Goal: Transaction & Acquisition: Purchase product/service

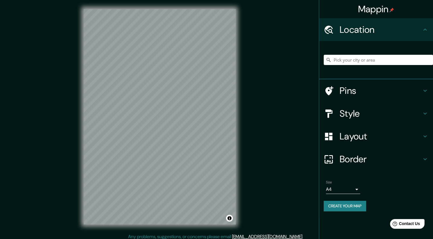
click at [381, 33] on h4 "Location" at bounding box center [381, 29] width 82 height 11
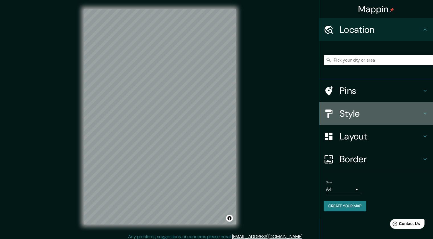
click at [349, 122] on div "Style" at bounding box center [376, 113] width 114 height 23
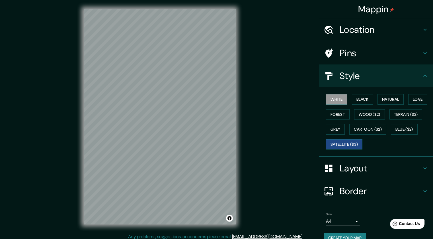
click at [351, 144] on button "Satellite ($3)" at bounding box center [344, 144] width 36 height 11
click at [335, 98] on button "White" at bounding box center [336, 99] width 21 height 11
click at [361, 97] on button "Black" at bounding box center [362, 99] width 21 height 11
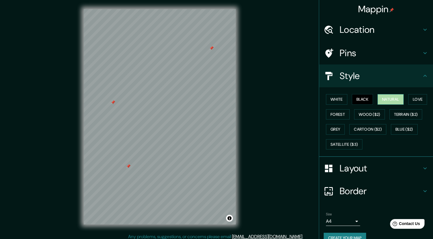
click at [382, 97] on button "Natural" at bounding box center [391, 99] width 26 height 11
click at [423, 101] on button "Love" at bounding box center [418, 99] width 19 height 11
click at [329, 113] on button "Forest" at bounding box center [338, 114] width 24 height 11
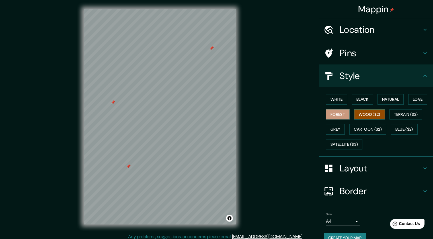
click at [363, 115] on button "Wood ($2)" at bounding box center [370, 114] width 31 height 11
click at [403, 112] on button "Terrain ($2)" at bounding box center [406, 114] width 33 height 11
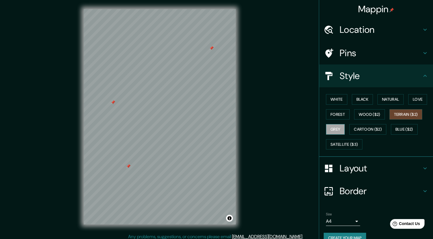
click at [331, 131] on button "Grey" at bounding box center [335, 129] width 19 height 11
click at [360, 132] on button "Cartoon ($2)" at bounding box center [368, 129] width 37 height 11
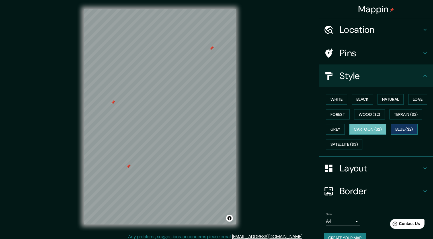
click at [402, 128] on button "Blue ($2)" at bounding box center [404, 129] width 27 height 11
click at [337, 144] on button "Satellite ($3)" at bounding box center [344, 144] width 36 height 11
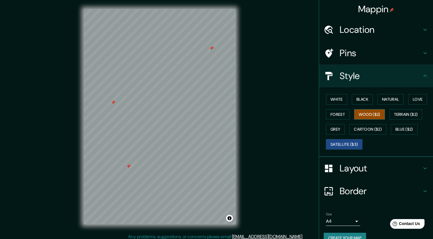
click at [370, 115] on button "Wood ($2)" at bounding box center [370, 114] width 31 height 11
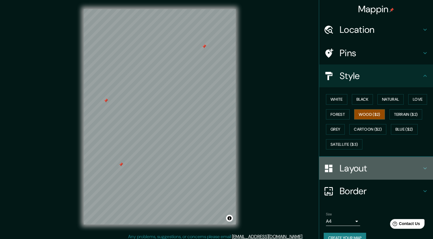
click at [348, 171] on h4 "Layout" at bounding box center [381, 167] width 82 height 11
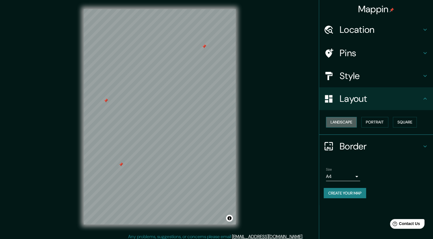
click at [345, 122] on button "Landscape" at bounding box center [341, 122] width 31 height 11
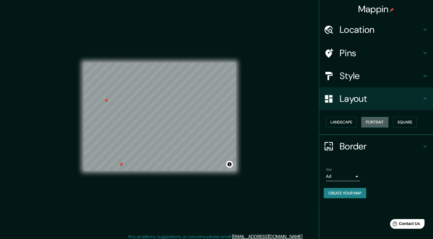
click at [371, 121] on button "Portrait" at bounding box center [375, 122] width 27 height 11
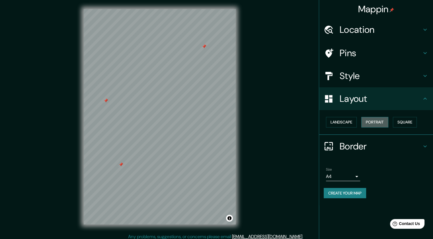
click at [388, 123] on button "Portrait" at bounding box center [375, 122] width 27 height 11
click at [408, 122] on button "Square" at bounding box center [405, 122] width 24 height 11
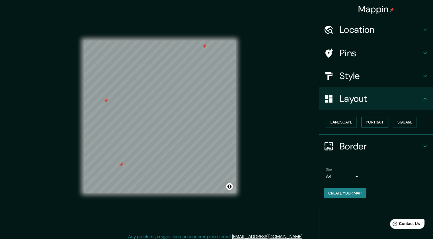
click at [376, 122] on button "Portrait" at bounding box center [375, 122] width 27 height 11
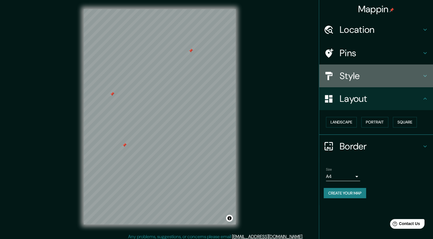
click at [345, 74] on h4 "Style" at bounding box center [381, 75] width 82 height 11
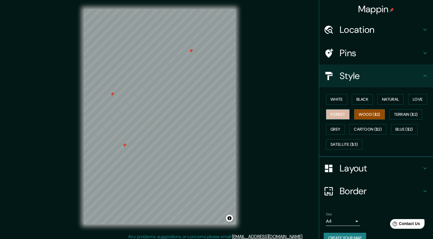
click at [333, 116] on button "Forest" at bounding box center [338, 114] width 24 height 11
click at [410, 98] on button "Love" at bounding box center [418, 99] width 19 height 11
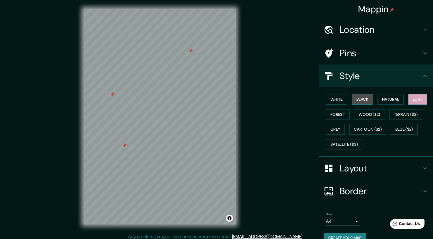
click at [352, 99] on button "Black" at bounding box center [362, 99] width 21 height 11
click at [339, 100] on button "White" at bounding box center [336, 99] width 21 height 11
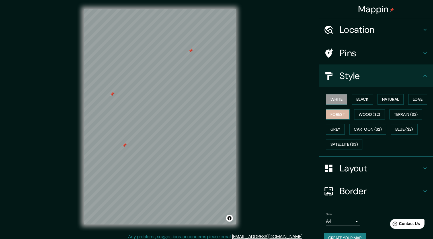
click at [334, 116] on button "Forest" at bounding box center [338, 114] width 24 height 11
click at [334, 127] on button "Grey" at bounding box center [335, 129] width 19 height 11
click at [333, 117] on button "Forest" at bounding box center [338, 114] width 24 height 11
click at [339, 124] on button "Grey" at bounding box center [335, 129] width 19 height 11
